Goal: Task Accomplishment & Management: Manage account settings

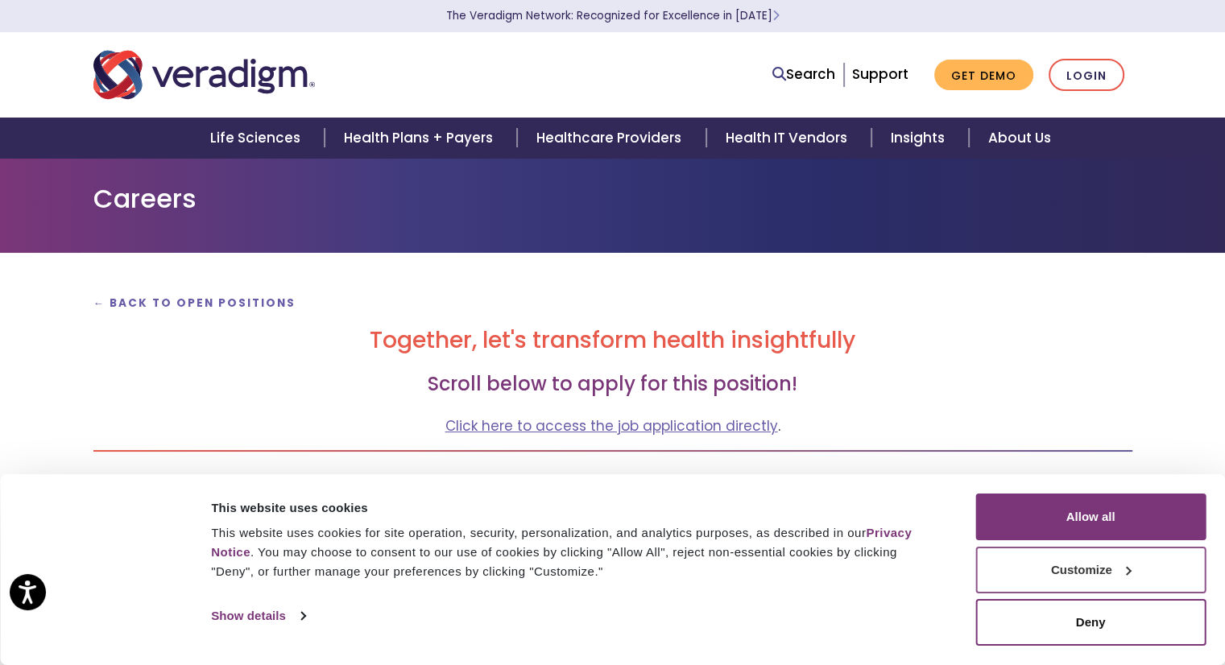
click at [1116, 564] on button "Customize" at bounding box center [1090, 570] width 230 height 47
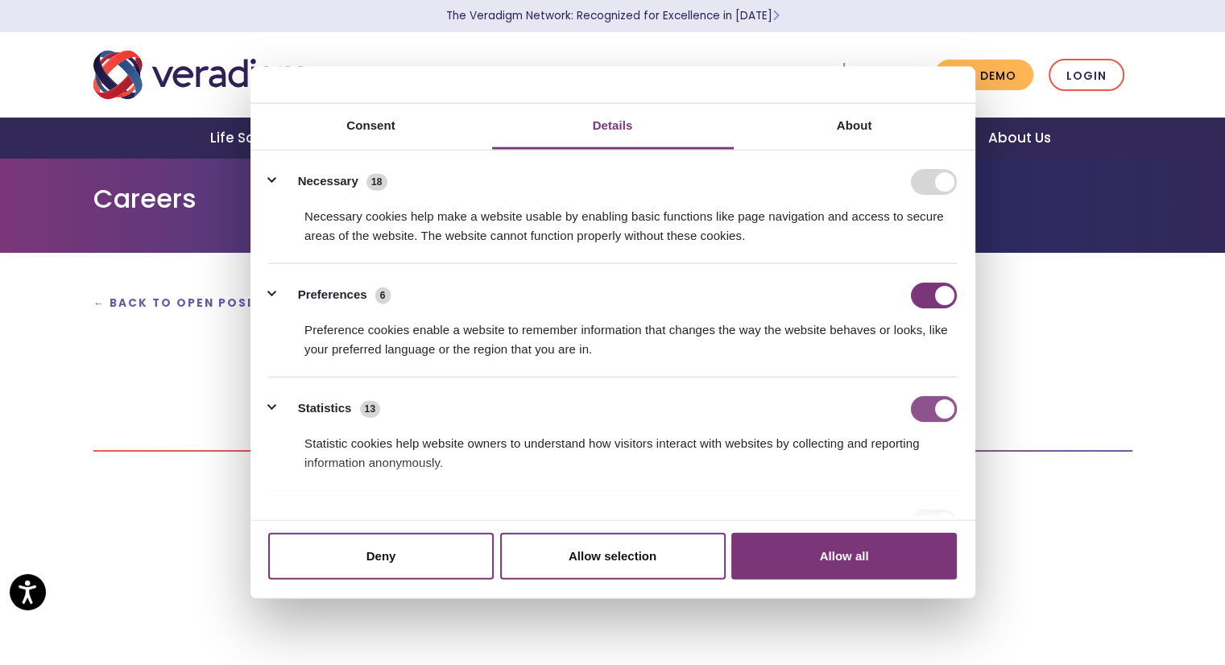
click at [912, 407] on input "Statistics" at bounding box center [934, 408] width 46 height 26
checkbox input "false"
click at [920, 300] on input "Preferences" at bounding box center [934, 295] width 46 height 26
checkbox input "false"
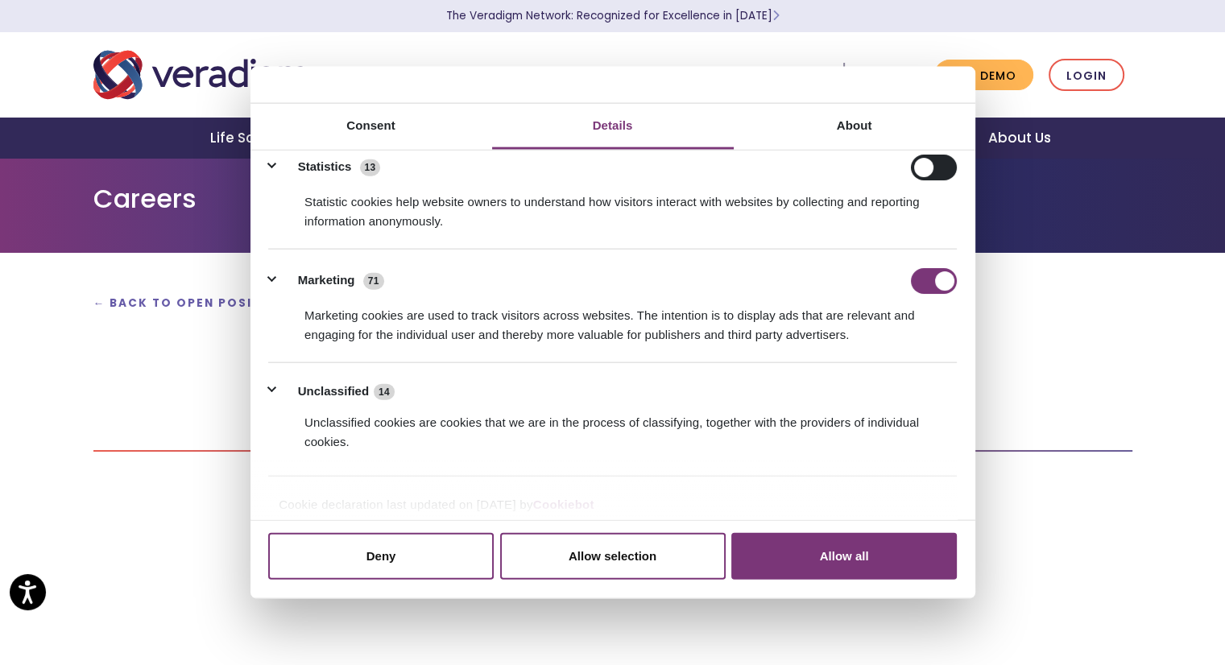
scroll to position [250, 0]
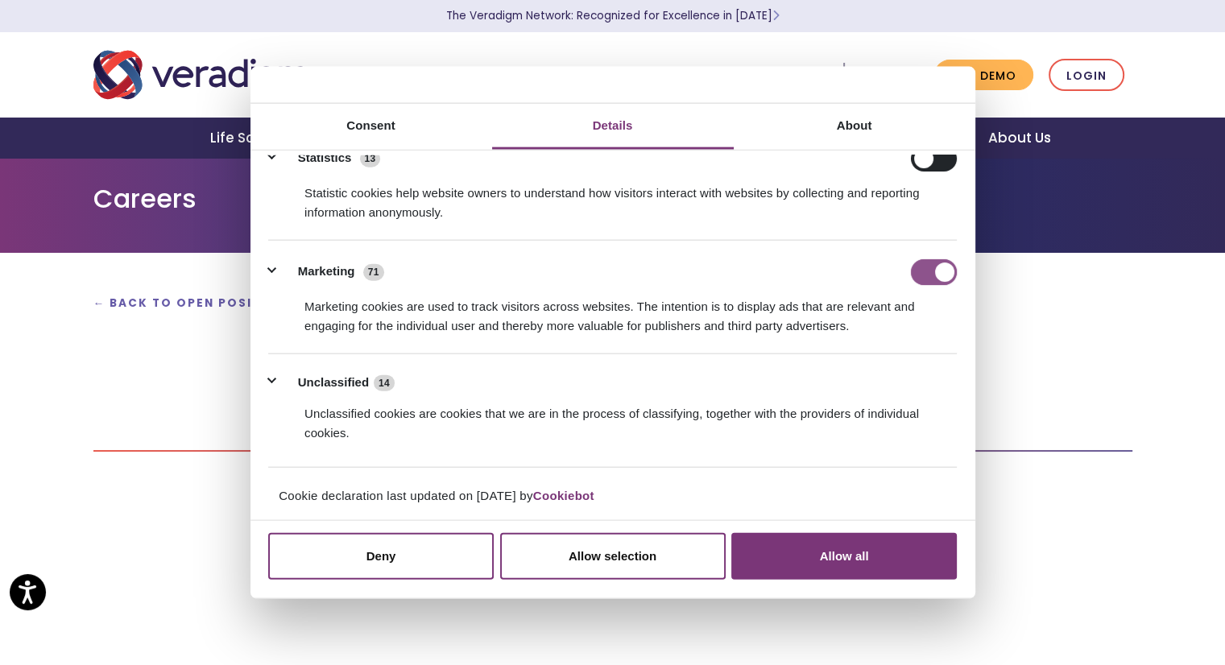
click at [932, 261] on input "Marketing" at bounding box center [934, 271] width 46 height 26
checkbox input "false"
click at [276, 378] on button "Unclassified 14" at bounding box center [336, 382] width 136 height 20
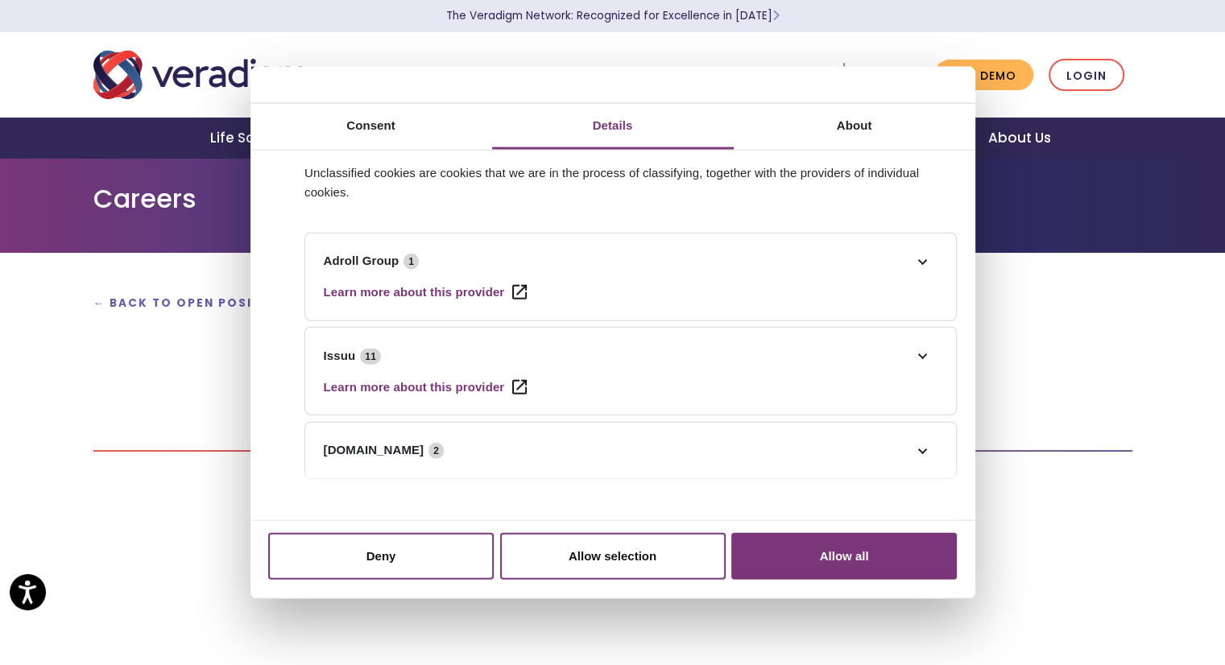
scroll to position [492, 0]
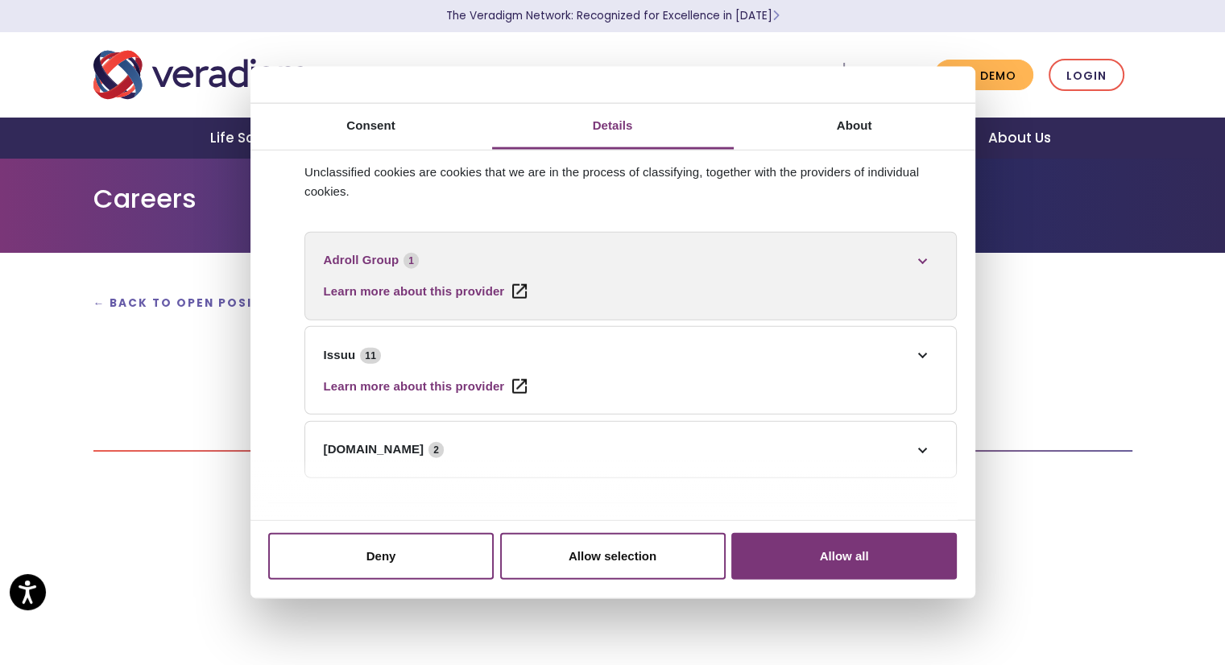
click at [910, 250] on link "Adroll Group 1" at bounding box center [631, 259] width 614 height 19
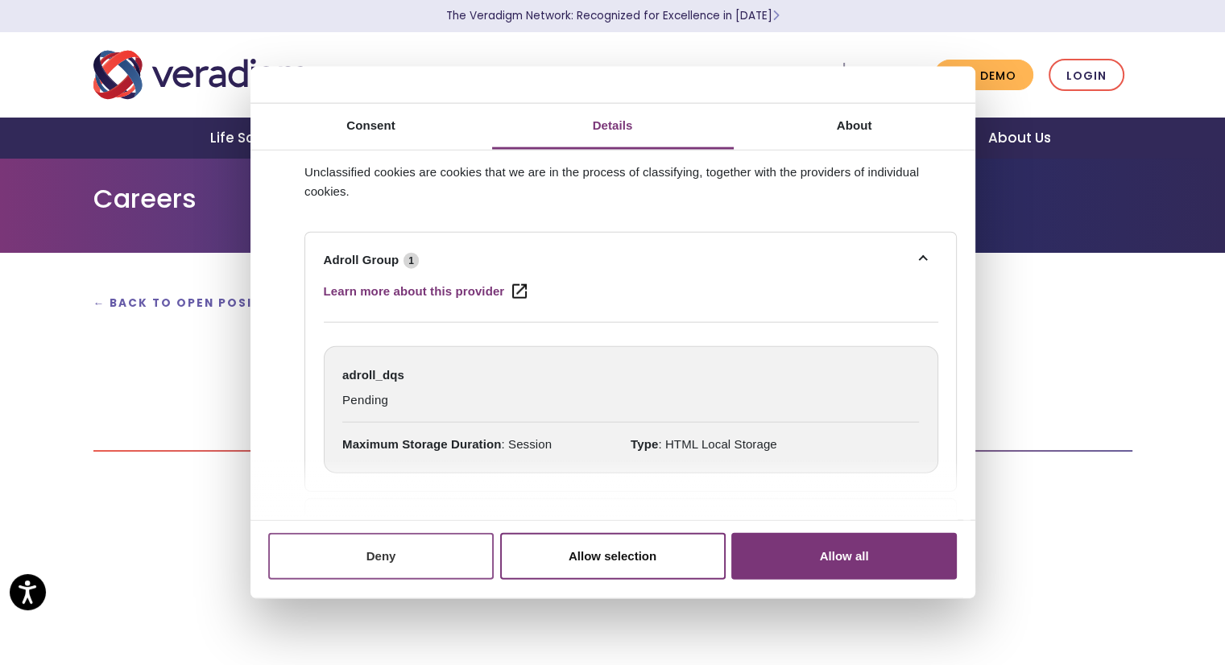
click at [380, 546] on button "Deny" at bounding box center [380, 556] width 225 height 47
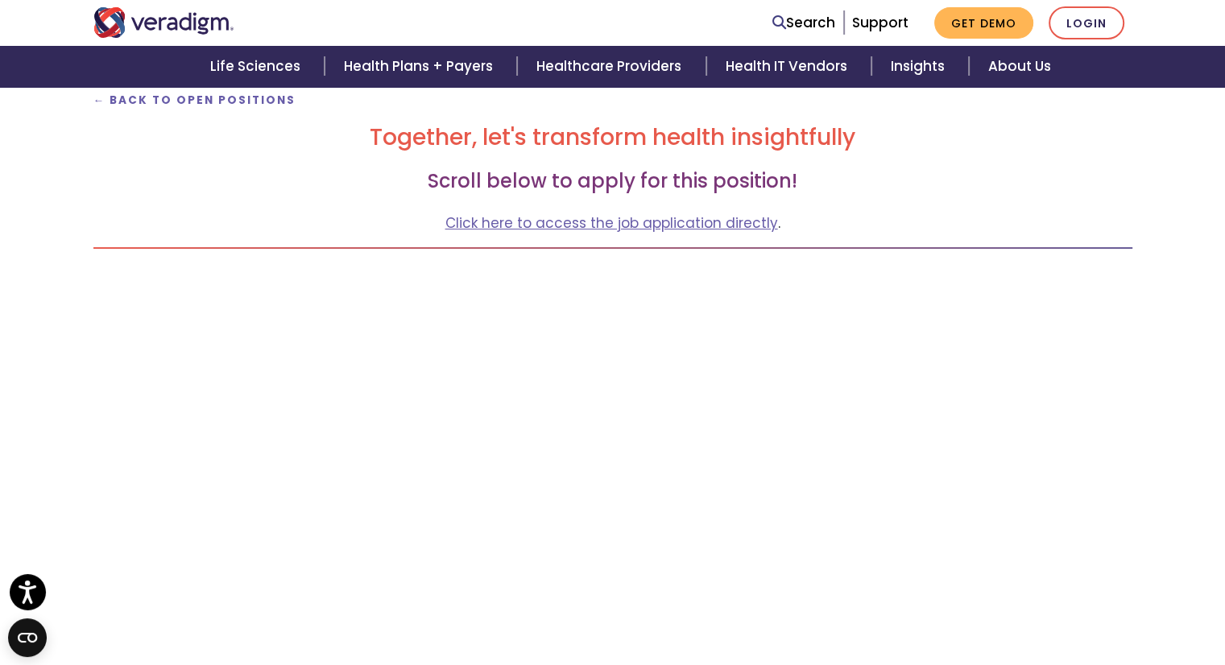
scroll to position [242, 0]
